Goal: Information Seeking & Learning: Compare options

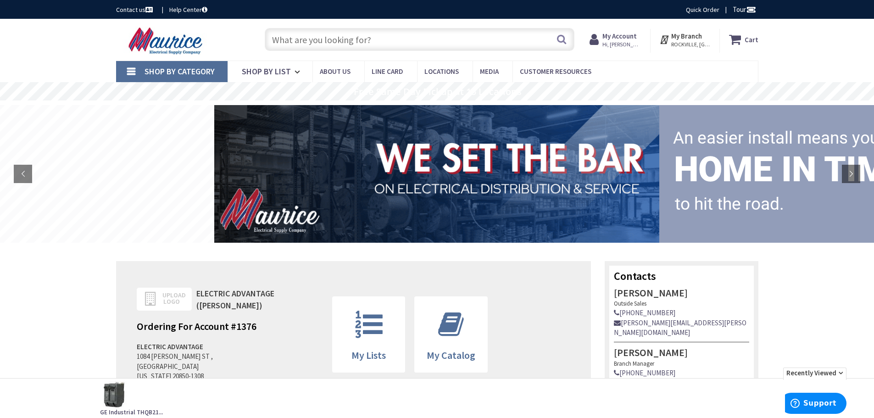
click at [525, 41] on input "text" at bounding box center [420, 39] width 310 height 23
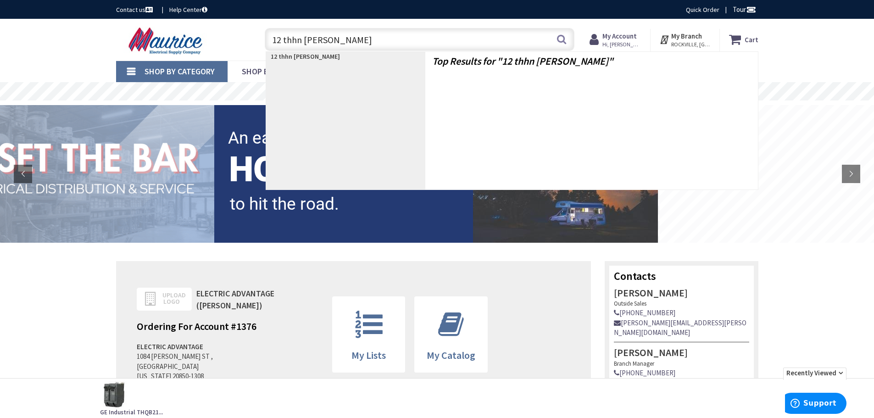
type input "12 thhn stranded"
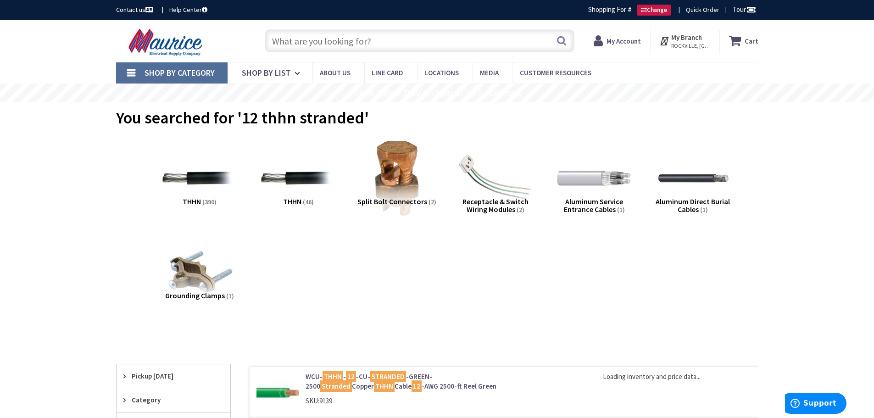
click at [373, 49] on input "text" at bounding box center [420, 40] width 310 height 23
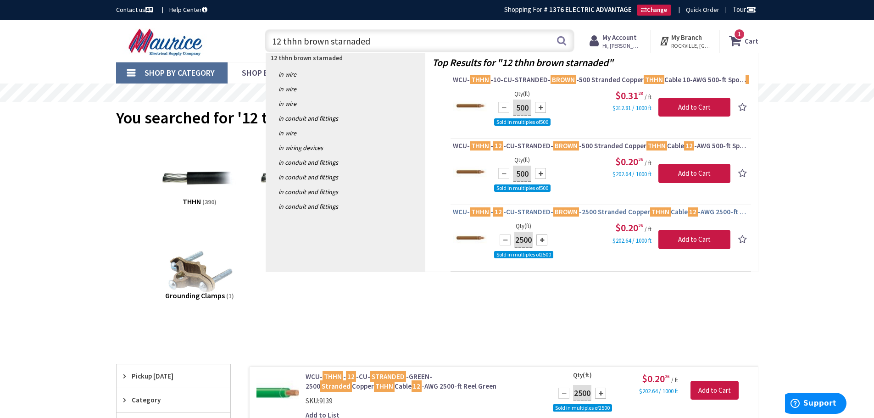
type input "12 thhn brown starnaded"
click at [579, 212] on span "WCU- THHN - 12 -CU-STRANDED- BROWN -2500 Stranded Copper THHN Cable 12 -AWG 250…" at bounding box center [601, 211] width 296 height 9
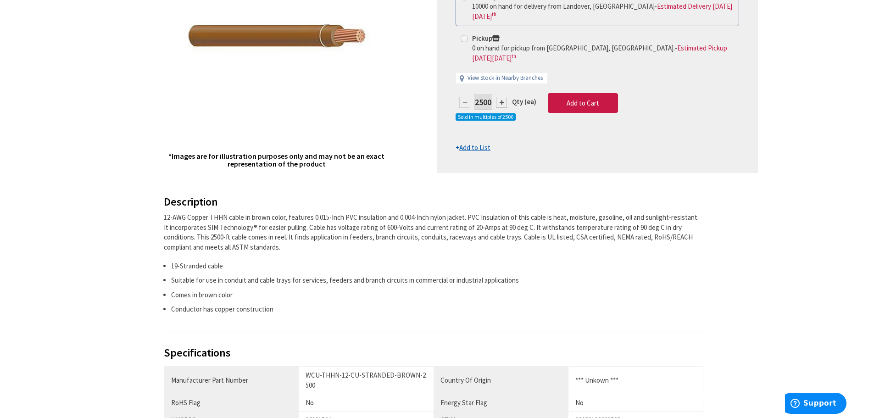
scroll to position [229, 0]
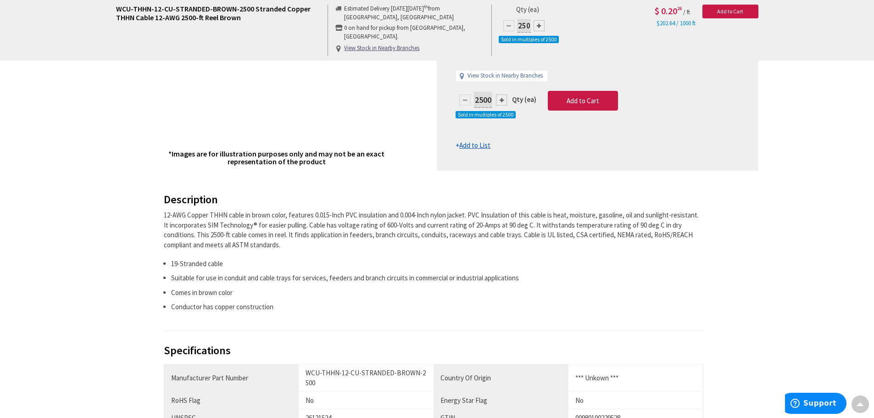
click at [209, 235] on div "12-AWG Copper THHN cable in brown color, features 0.015-Inch PVC insulation and…" at bounding box center [434, 229] width 540 height 39
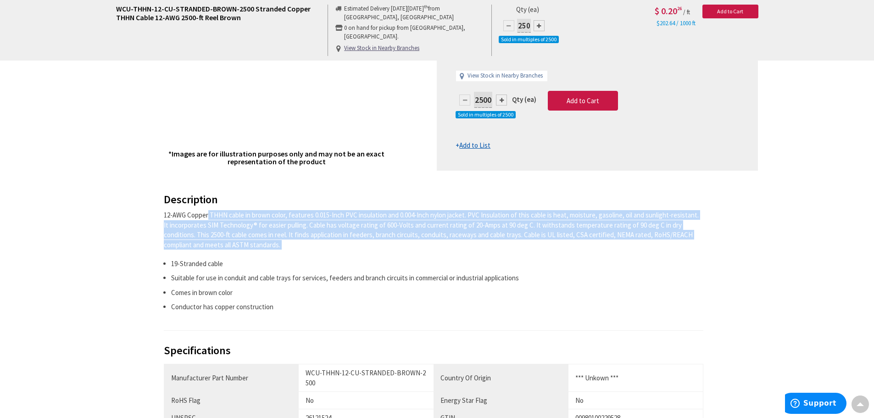
click at [209, 235] on div "12-AWG Copper THHN cable in brown color, features 0.015-Inch PVC insulation and…" at bounding box center [434, 229] width 540 height 39
copy div "12-AWG Copper THHN cable in brown color, features 0.015-Inch PVC insulation and…"
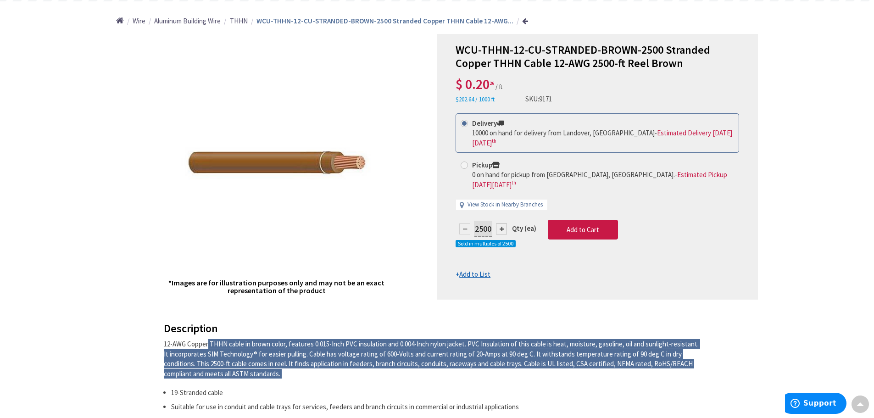
scroll to position [0, 0]
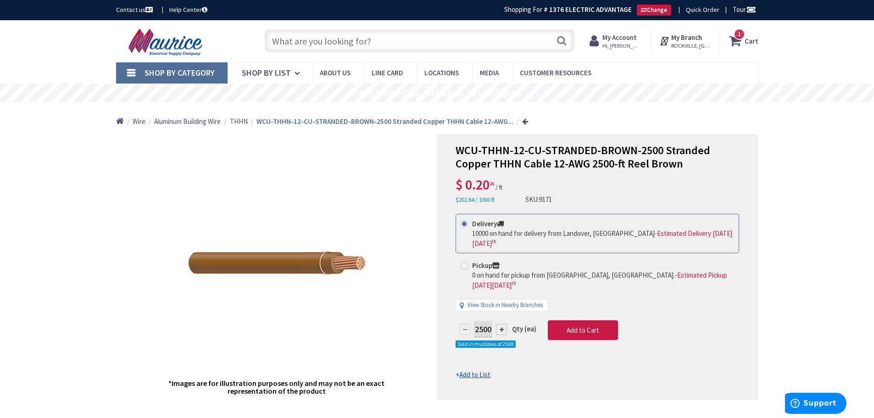
click at [543, 152] on span "WCU-THHN-12-CU-STRANDED-BROWN-2500 Stranded Copper THHN Cable 12-AWG 2500-ft Re…" at bounding box center [583, 157] width 255 height 28
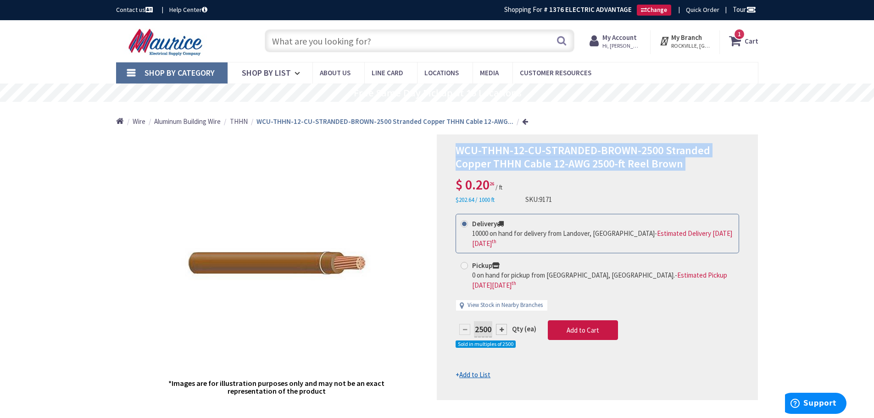
click at [543, 153] on span "WCU-THHN-12-CU-STRANDED-BROWN-2500 Stranded Copper THHN Cable 12-AWG 2500-ft Re…" at bounding box center [583, 157] width 255 height 28
copy div "WCU-THHN-12-CU-STRANDED-BROWN-2500 Stranded Copper THHN Cable 12-AWG 2500-ft Re…"
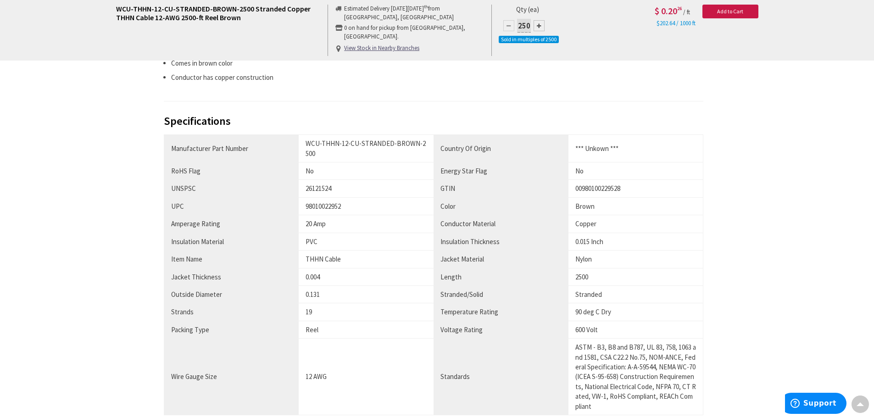
scroll to position [536, 0]
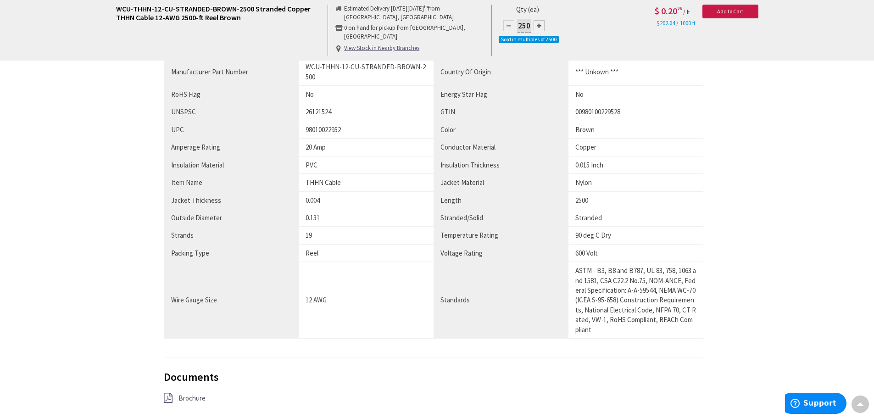
click at [333, 128] on div "98010022952" at bounding box center [366, 130] width 121 height 10
copy div "98010022952"
click at [380, 71] on div "WCU-THHN-12-CU-STRANDED-BROWN-2500" at bounding box center [366, 72] width 121 height 20
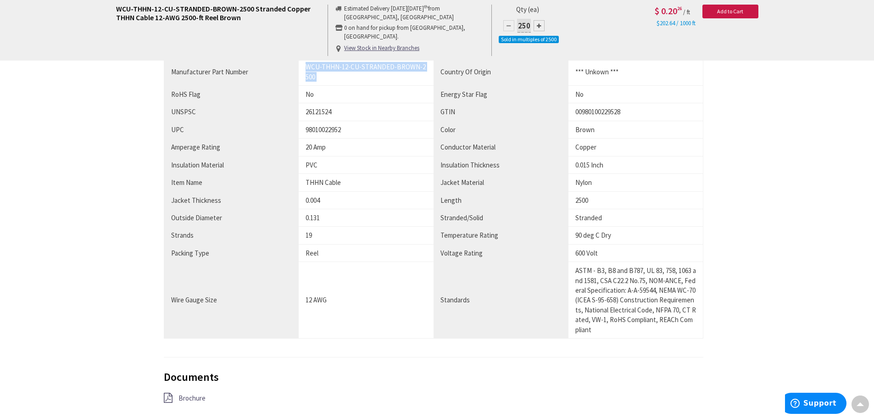
click at [380, 71] on div "WCU-THHN-12-CU-STRANDED-BROWN-2500" at bounding box center [366, 72] width 121 height 20
copy tr "WCU-THHN-12-CU-STRANDED-BROWN-2500"
click at [335, 128] on div "98010022952" at bounding box center [366, 130] width 121 height 10
copy div "98010022952"
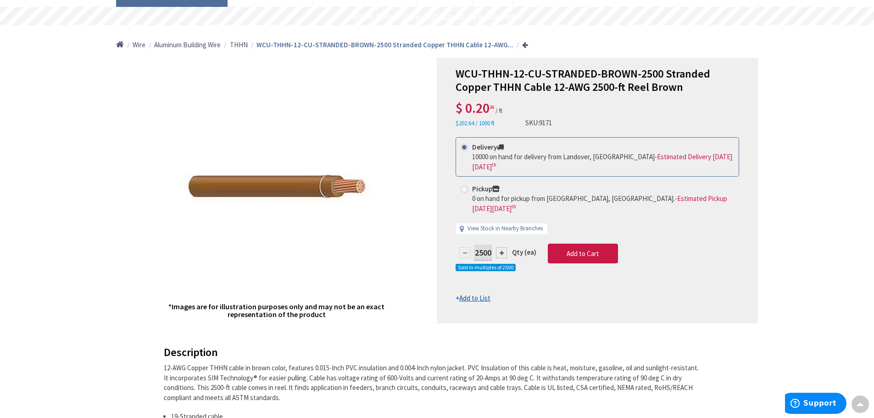
scroll to position [0, 0]
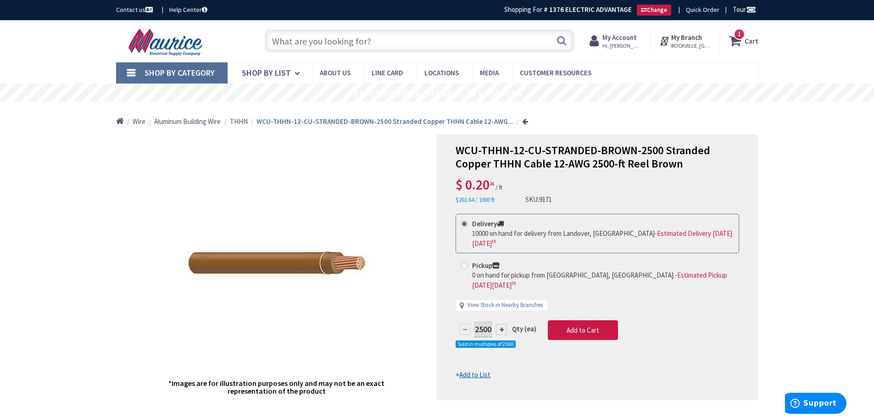
click at [377, 44] on input "text" at bounding box center [420, 40] width 310 height 23
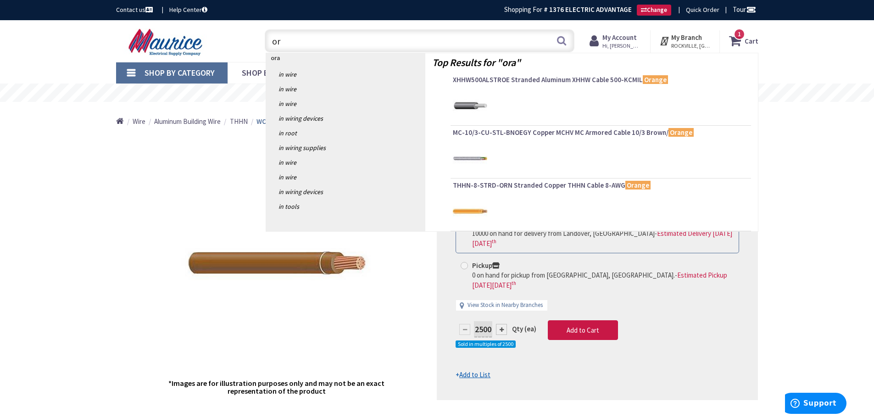
type input "o"
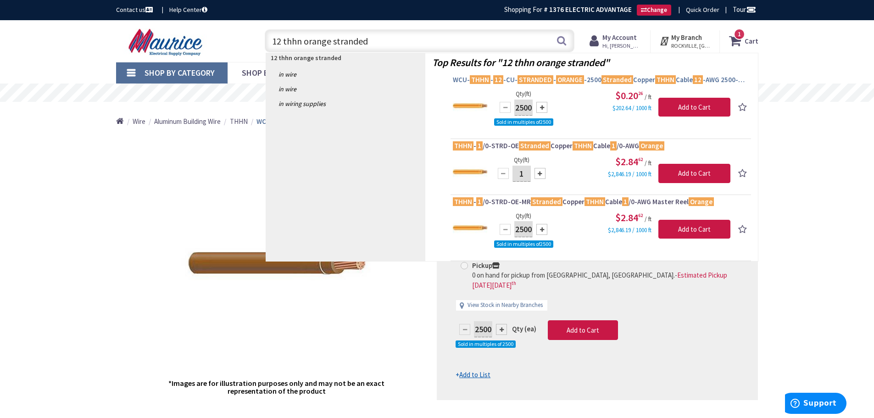
type input "12 thhn orange stranded"
click at [496, 77] on mark "12" at bounding box center [498, 79] width 10 height 11
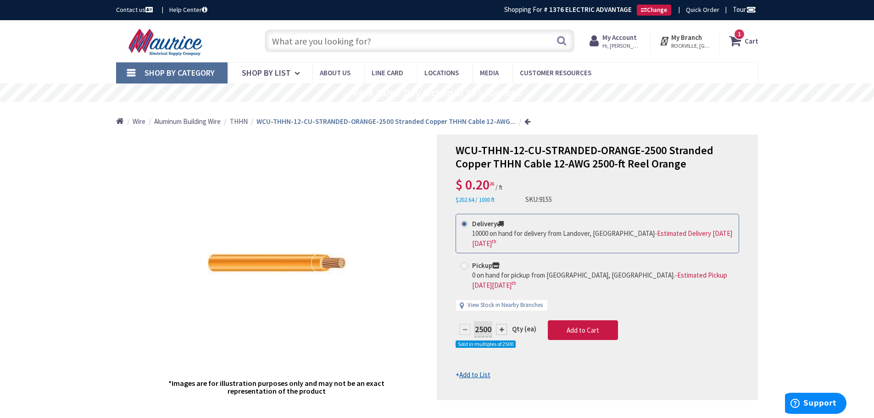
scroll to position [306, 0]
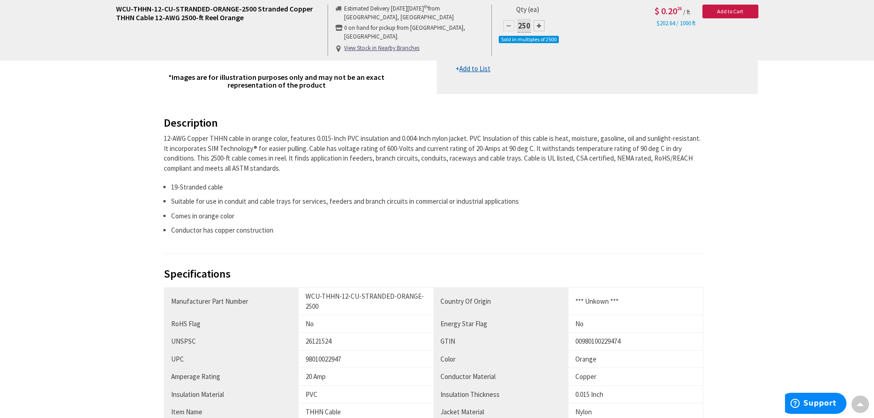
click at [292, 159] on div "12-AWG Copper THHN cable in orange color, features 0.015-Inch PVC insulation an…" at bounding box center [434, 153] width 540 height 39
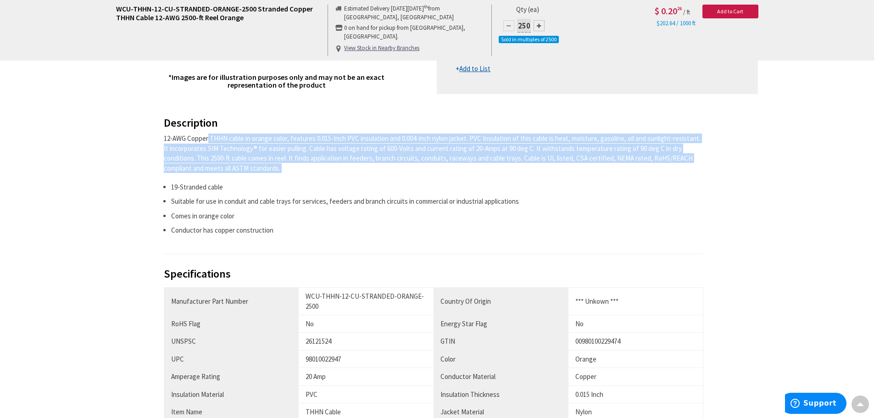
click at [292, 159] on div "12-AWG Copper THHN cable in orange color, features 0.015-Inch PVC insulation an…" at bounding box center [434, 153] width 540 height 39
copy div "12-AWG Copper THHN cable in orange color, features 0.015-Inch PVC insulation an…"
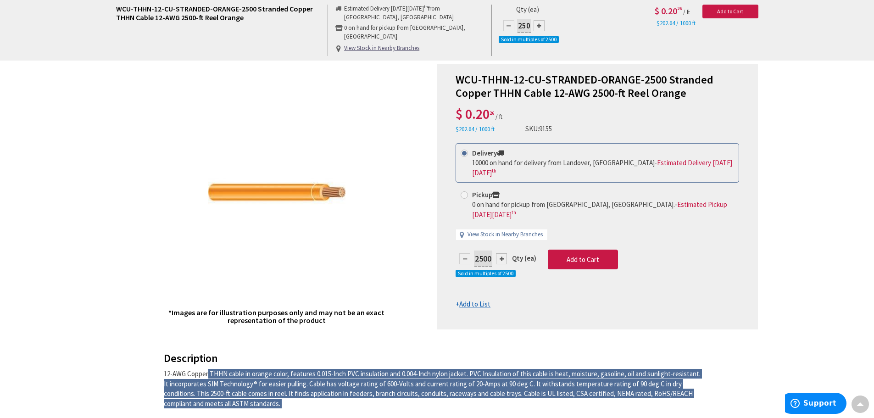
scroll to position [0, 0]
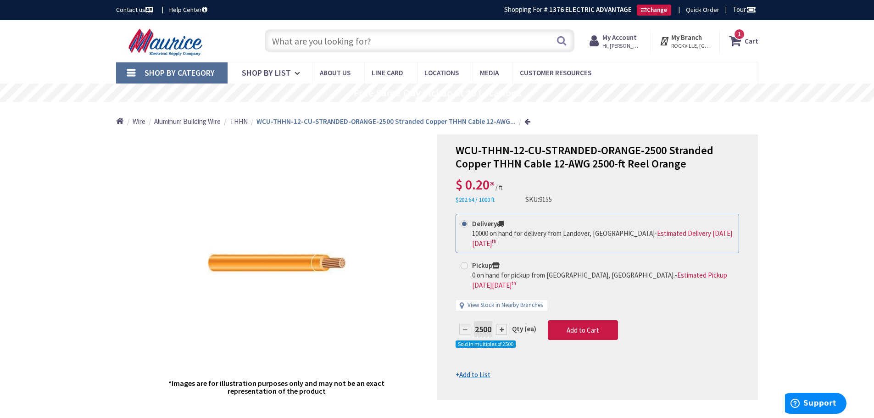
click at [542, 153] on span "WCU-THHN-12-CU-STRANDED-ORANGE-2500 Stranded Copper THHN Cable 12-AWG 2500-ft R…" at bounding box center [585, 157] width 258 height 28
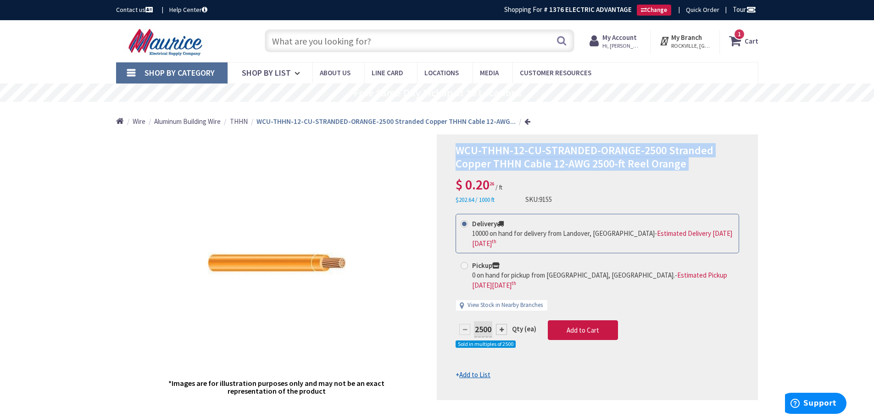
click at [542, 153] on span "WCU-THHN-12-CU-STRANDED-ORANGE-2500 Stranded Copper THHN Cable 12-AWG 2500-ft R…" at bounding box center [585, 157] width 258 height 28
copy div "WCU-THHN-12-CU-STRANDED-ORANGE-2500 Stranded Copper THHN Cable 12-AWG 2500-ft R…"
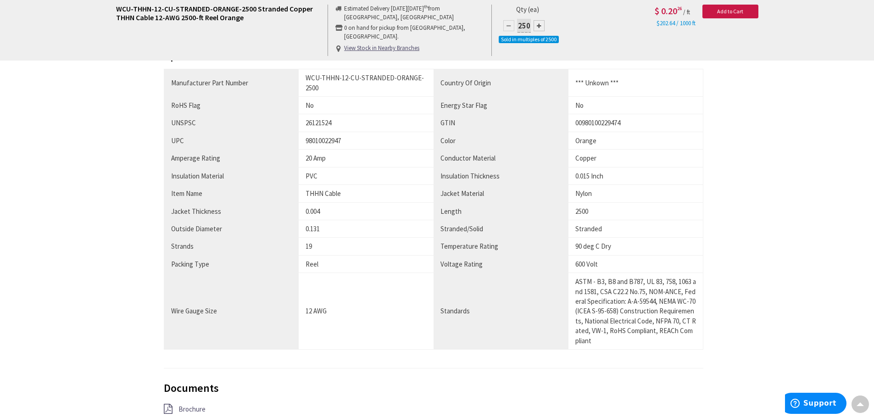
scroll to position [459, 0]
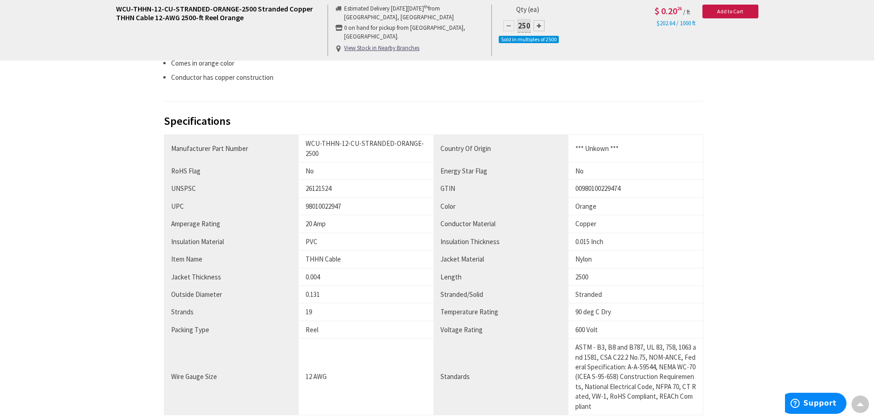
click at [329, 207] on div "98010022947" at bounding box center [366, 206] width 121 height 10
copy tr "98010022947"
click at [385, 144] on div "WCU-THHN-12-CU-STRANDED-ORANGE-2500" at bounding box center [366, 149] width 121 height 20
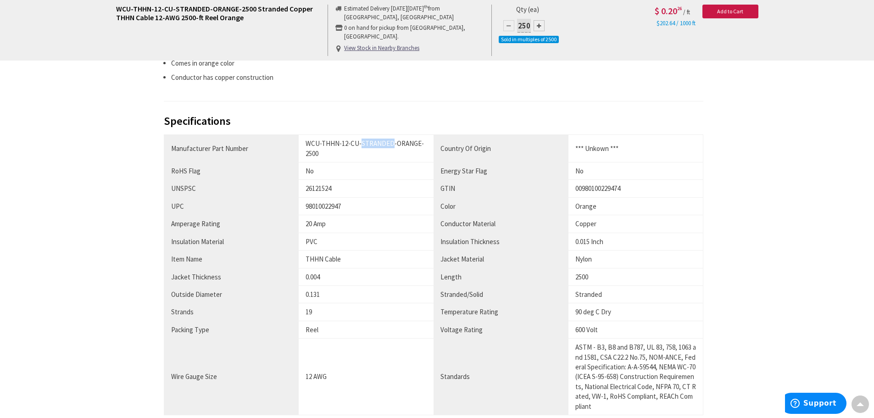
click at [385, 144] on div "WCU-THHN-12-CU-STRANDED-ORANGE-2500" at bounding box center [366, 149] width 121 height 20
copy tr "WCU-THHN-12-CU-STRANDED-ORANGE-2500"
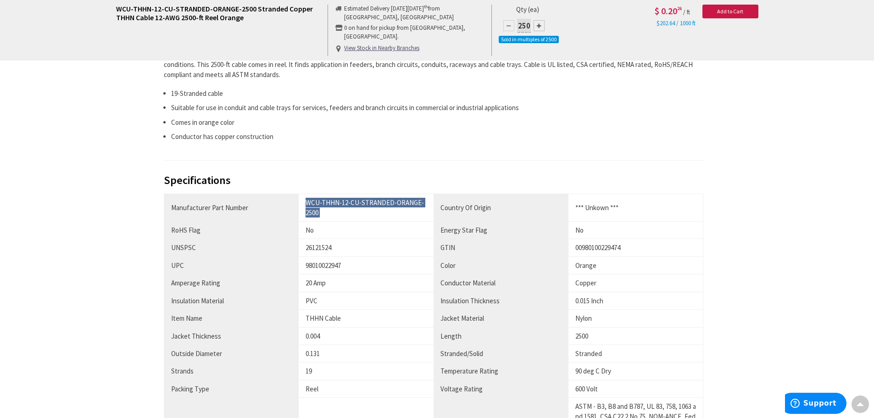
scroll to position [382, 0]
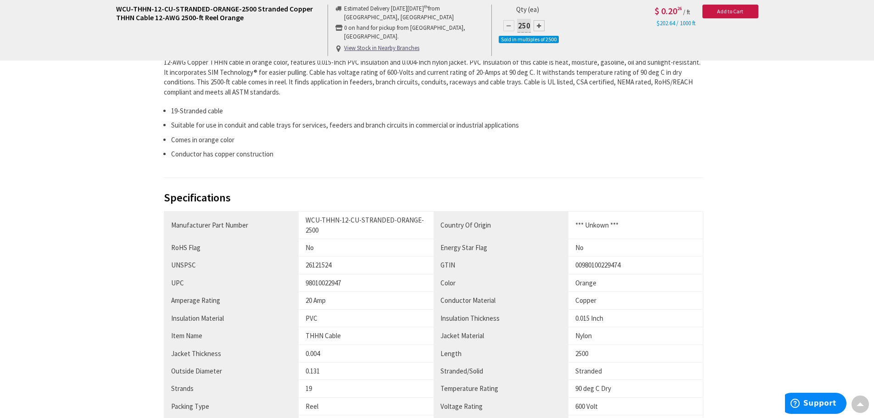
click at [317, 282] on div "98010022947" at bounding box center [366, 283] width 121 height 10
copy div "98010022947"
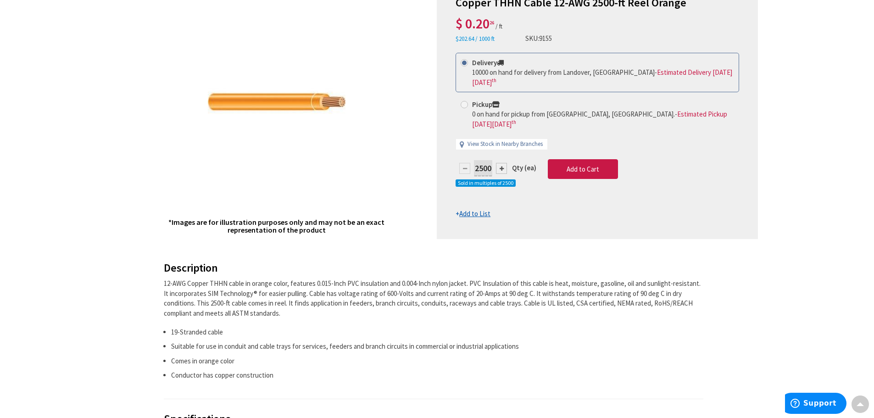
scroll to position [0, 0]
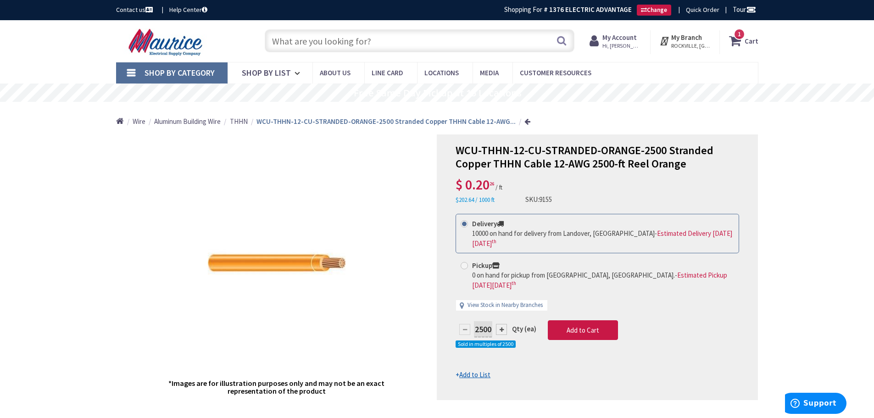
click at [352, 48] on input "text" at bounding box center [420, 40] width 310 height 23
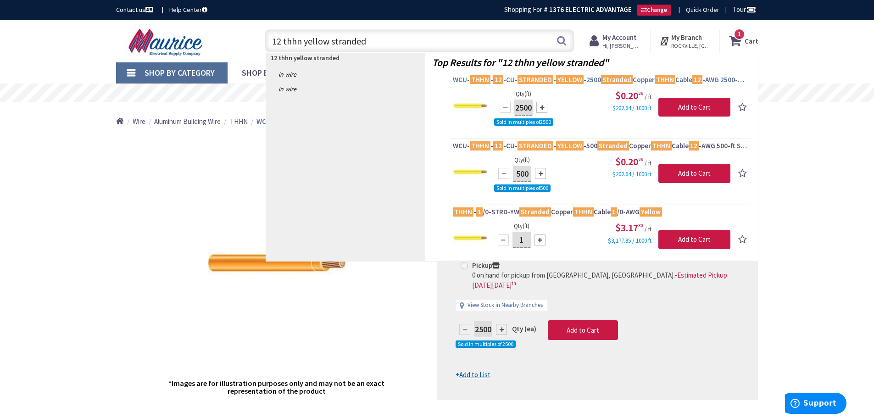
type input "12 thhn yellow stranded"
click at [523, 79] on mark "STRANDED" at bounding box center [536, 79] width 36 height 11
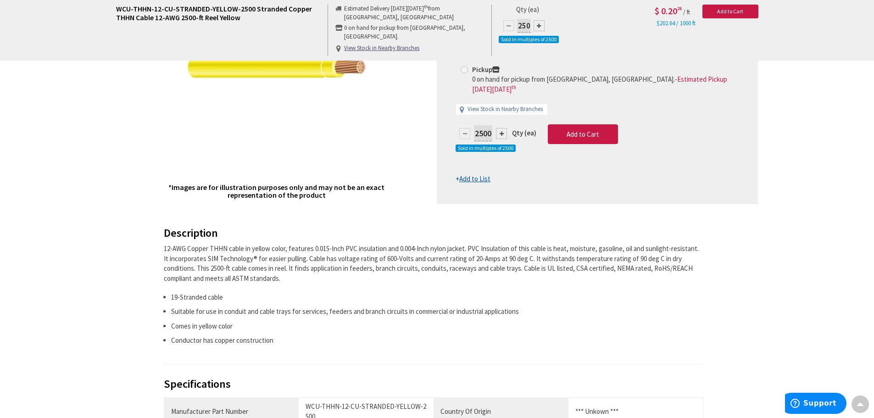
scroll to position [306, 0]
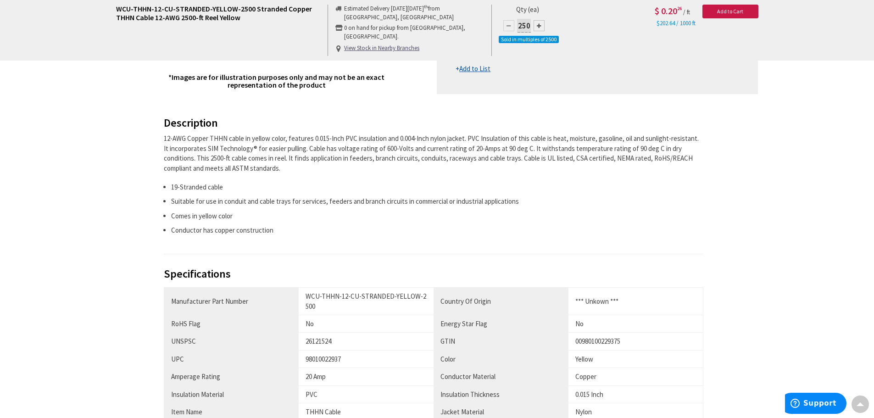
click at [404, 158] on div "12-AWG Copper THHN cable in yellow color, features 0.015-Inch PVC insulation an…" at bounding box center [434, 153] width 540 height 39
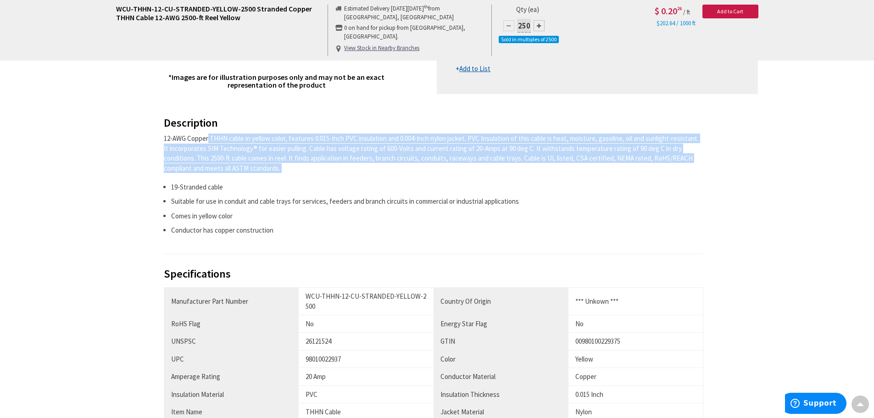
click at [404, 158] on div "12-AWG Copper THHN cable in yellow color, features 0.015-Inch PVC insulation an…" at bounding box center [434, 153] width 540 height 39
copy div "12-AWG Copper THHN cable in yellow color, features 0.015-Inch PVC insulation an…"
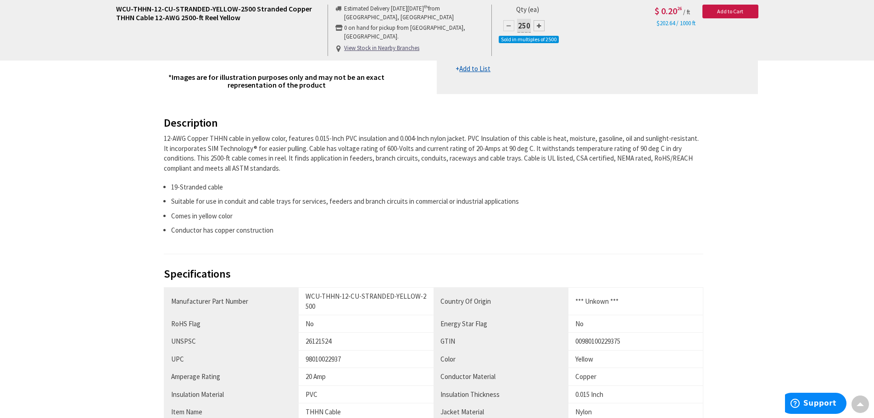
click at [332, 295] on div "WCU-THHN-12-CU-STRANDED-YELLOW-2500" at bounding box center [366, 301] width 121 height 20
click at [332, 293] on div "WCU-THHN-12-CU-STRANDED-YELLOW-2500" at bounding box center [366, 301] width 121 height 20
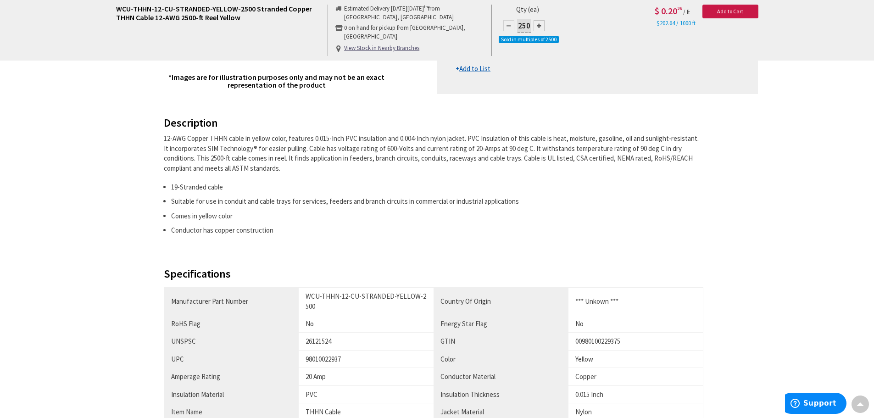
click at [318, 355] on div "98010022937" at bounding box center [366, 359] width 121 height 10
copy tr "98010022937"
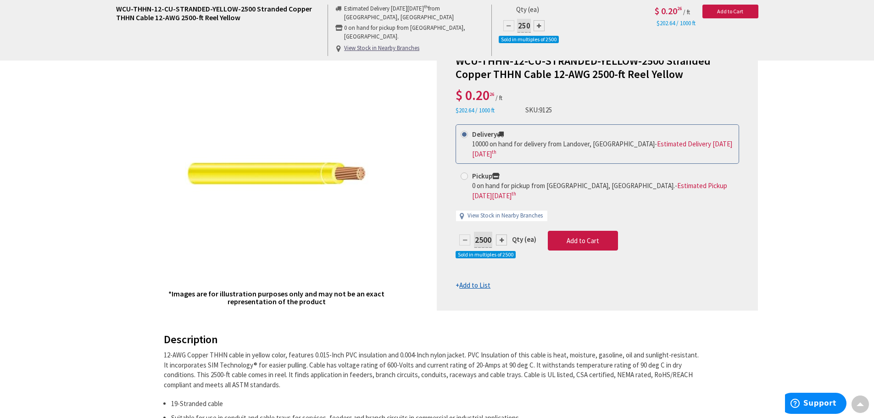
scroll to position [0, 0]
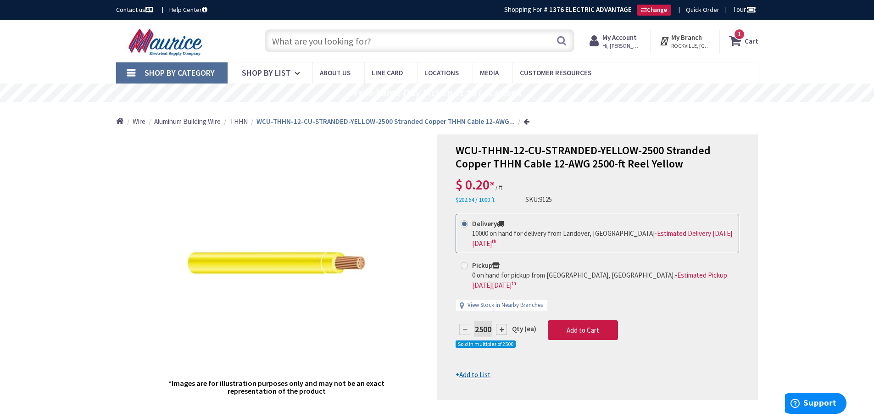
click at [596, 162] on span "WCU-THHN-12-CU-STRANDED-YELLOW-2500 Stranded Copper THHN Cable 12-AWG 2500-ft R…" at bounding box center [583, 157] width 255 height 28
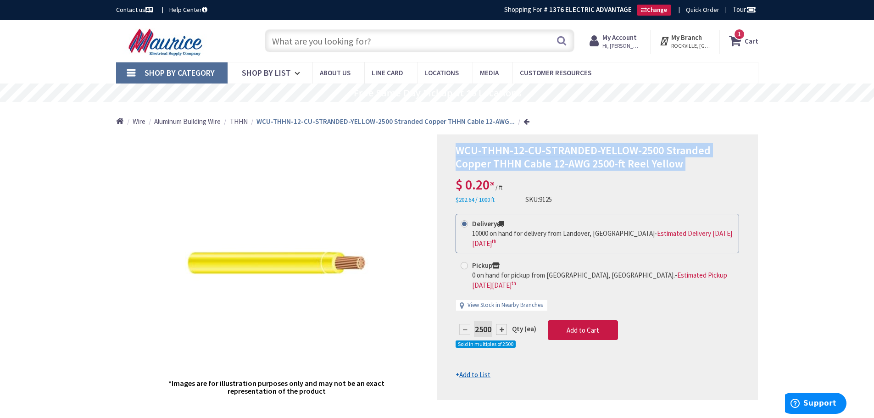
click at [596, 162] on span "WCU-THHN-12-CU-STRANDED-YELLOW-2500 Stranded Copper THHN Cable 12-AWG 2500-ft R…" at bounding box center [583, 157] width 255 height 28
copy div "WCU-THHN-12-CU-STRANDED-YELLOW-2500 Stranded Copper THHN Cable 12-AWG 2500-ft R…"
click at [350, 46] on input "text" at bounding box center [420, 40] width 310 height 23
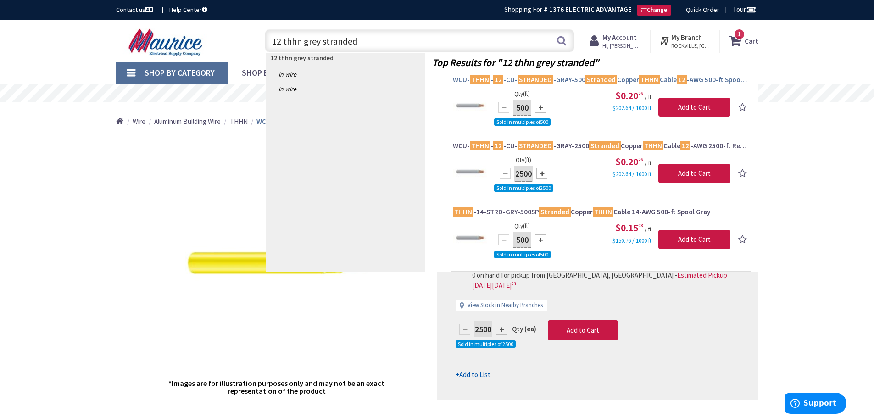
type input "12 thhn grey stranded"
click at [574, 82] on span "WCU- THHN - 12 -CU- STRANDED -GRAY-500 Stranded Copper THHN Cable 12 -AWG 500-f…" at bounding box center [601, 79] width 296 height 9
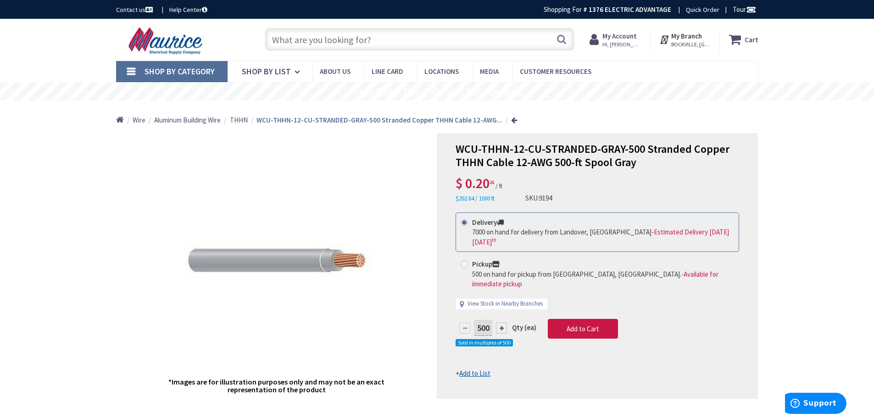
click at [559, 159] on span "WCU-THHN-12-CU-STRANDED-GRAY-500 Stranded Copper THHN Cable 12-AWG 500-ft Spool…" at bounding box center [593, 156] width 274 height 28
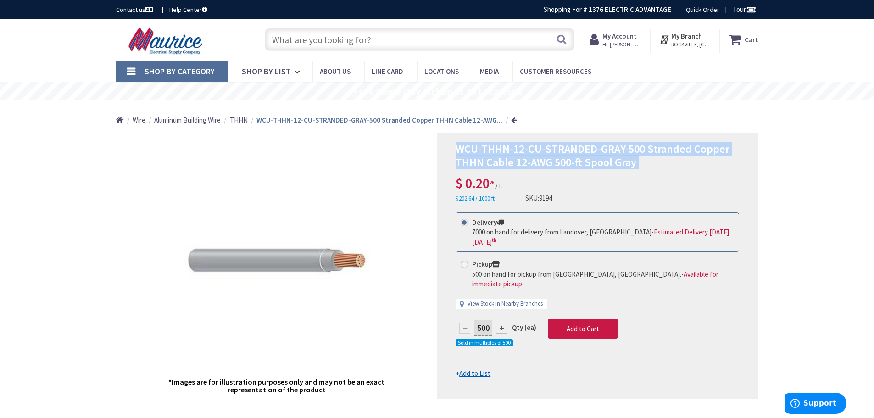
click at [559, 159] on span "WCU-THHN-12-CU-STRANDED-GRAY-500 Stranded Copper THHN Cable 12-AWG 500-ft Spool…" at bounding box center [593, 156] width 274 height 28
copy div "WCU-THHN-12-CU-STRANDED-GRAY-500 Stranded Copper THHN Cable 12-AWG 500-ft Spool…"
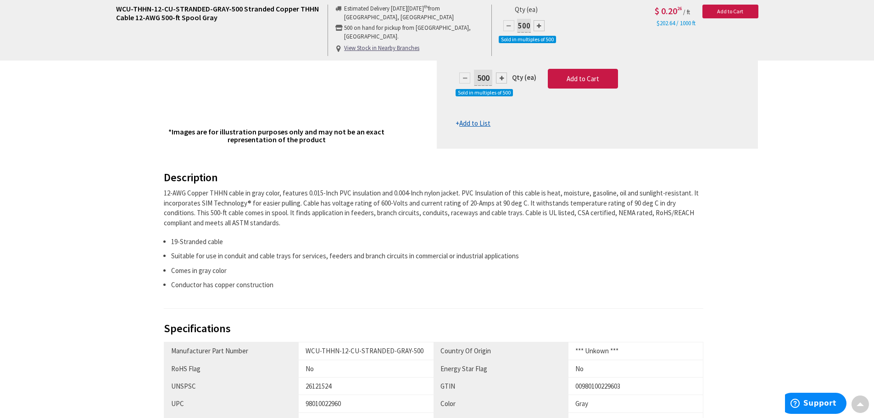
scroll to position [306, 0]
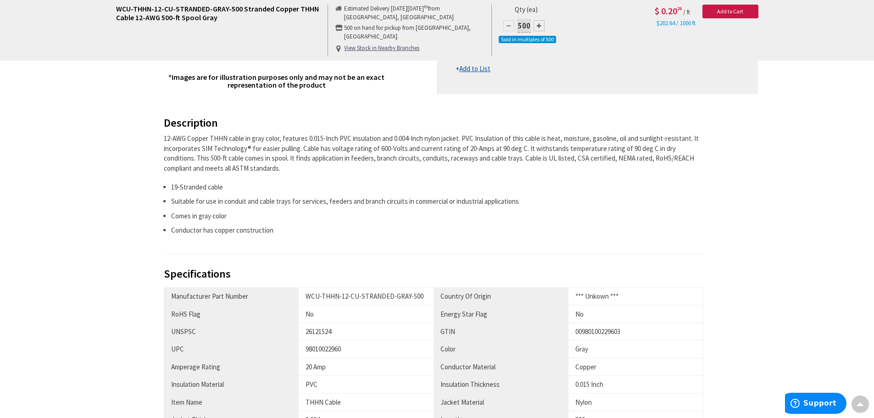
click at [359, 162] on div "12-AWG Copper THHN cable in gray color, features 0.015-Inch PVC insulation and …" at bounding box center [434, 153] width 540 height 39
click at [367, 155] on div "12-AWG Copper THHN cable in gray color, features 0.015-Inch PVC insulation and …" at bounding box center [434, 153] width 540 height 39
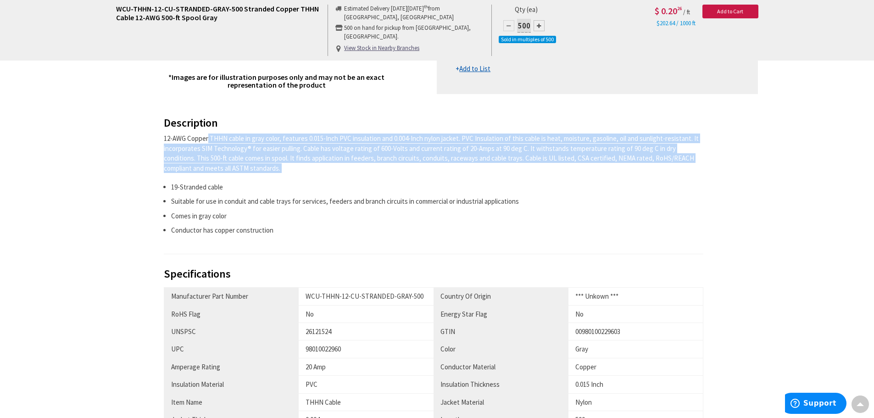
click at [367, 155] on div "12-AWG Copper THHN cable in gray color, features 0.015-Inch PVC insulation and …" at bounding box center [434, 153] width 540 height 39
copy div "12-AWG Copper THHN cable in gray color, features 0.015-Inch PVC insulation and …"
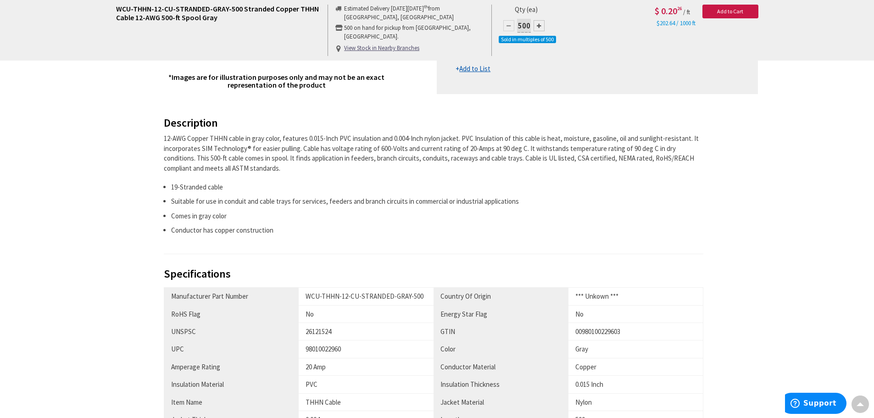
click at [359, 296] on div "WCU-THHN-12-CU-STRANDED-GRAY-500" at bounding box center [366, 296] width 121 height 10
copy tr "WCU-THHN-12-CU-STRANDED-GRAY-500"
click at [341, 350] on div "98010022960" at bounding box center [366, 349] width 121 height 10
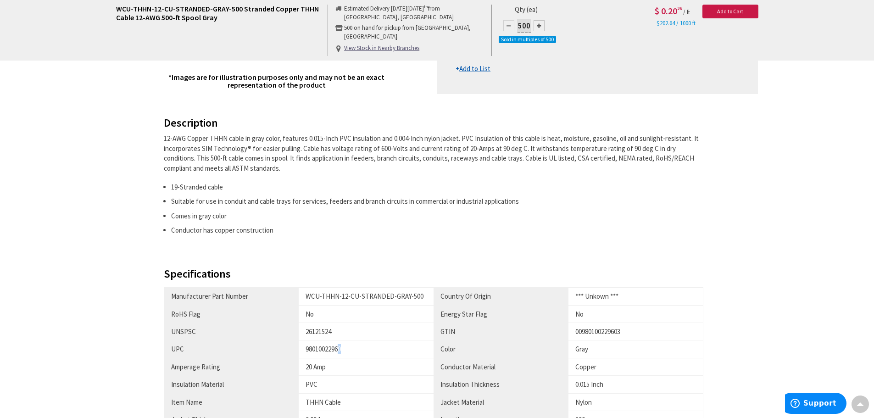
click at [341, 350] on div "98010022960" at bounding box center [366, 349] width 121 height 10
copy tr "98010022960"
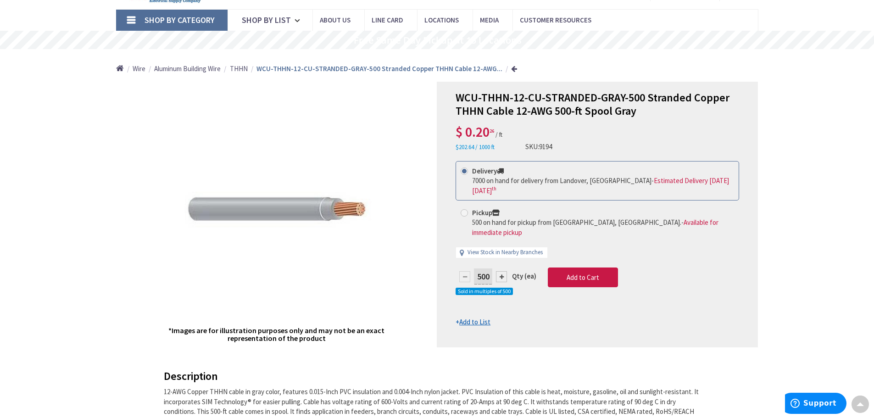
scroll to position [0, 0]
